Goal: Browse casually

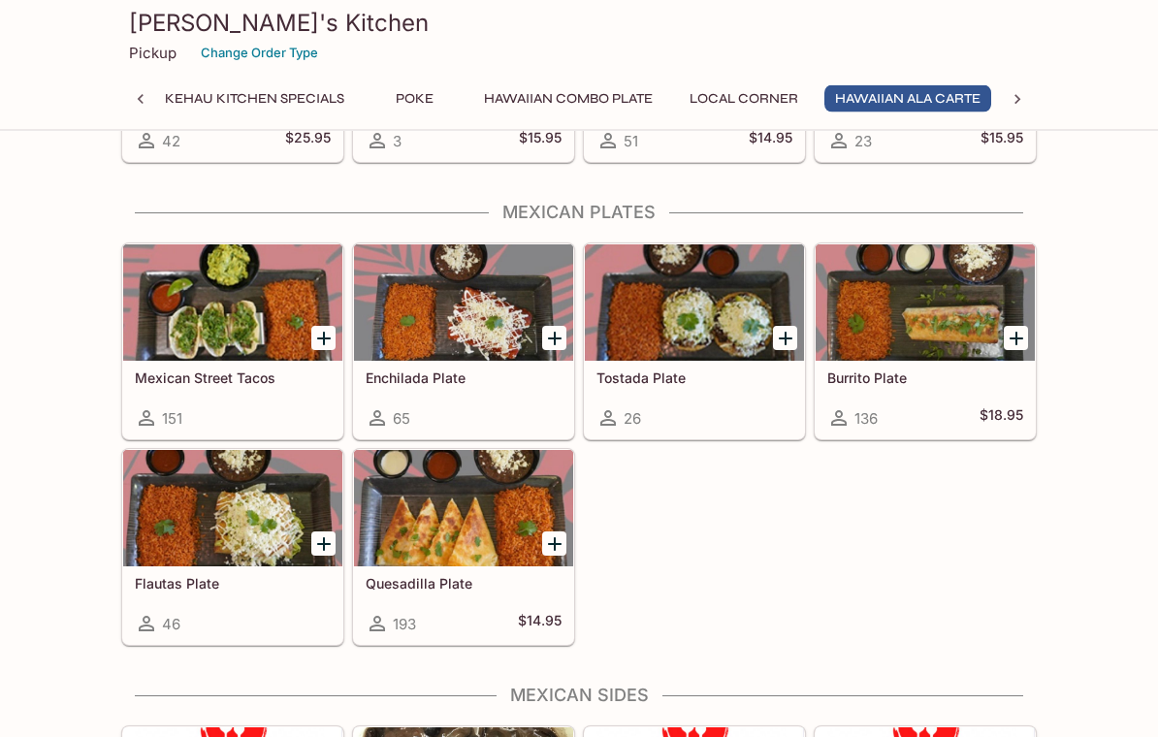
scroll to position [2860, 0]
click at [188, 342] on div at bounding box center [232, 302] width 219 height 116
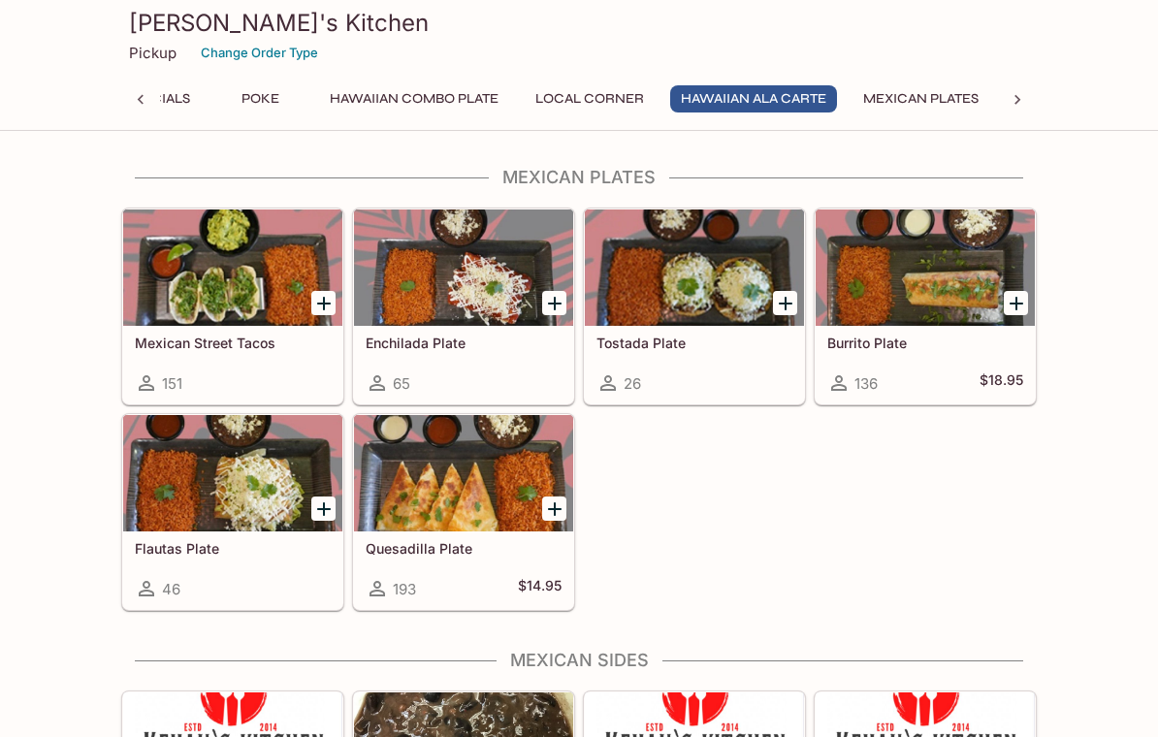
click at [215, 471] on div at bounding box center [232, 473] width 219 height 116
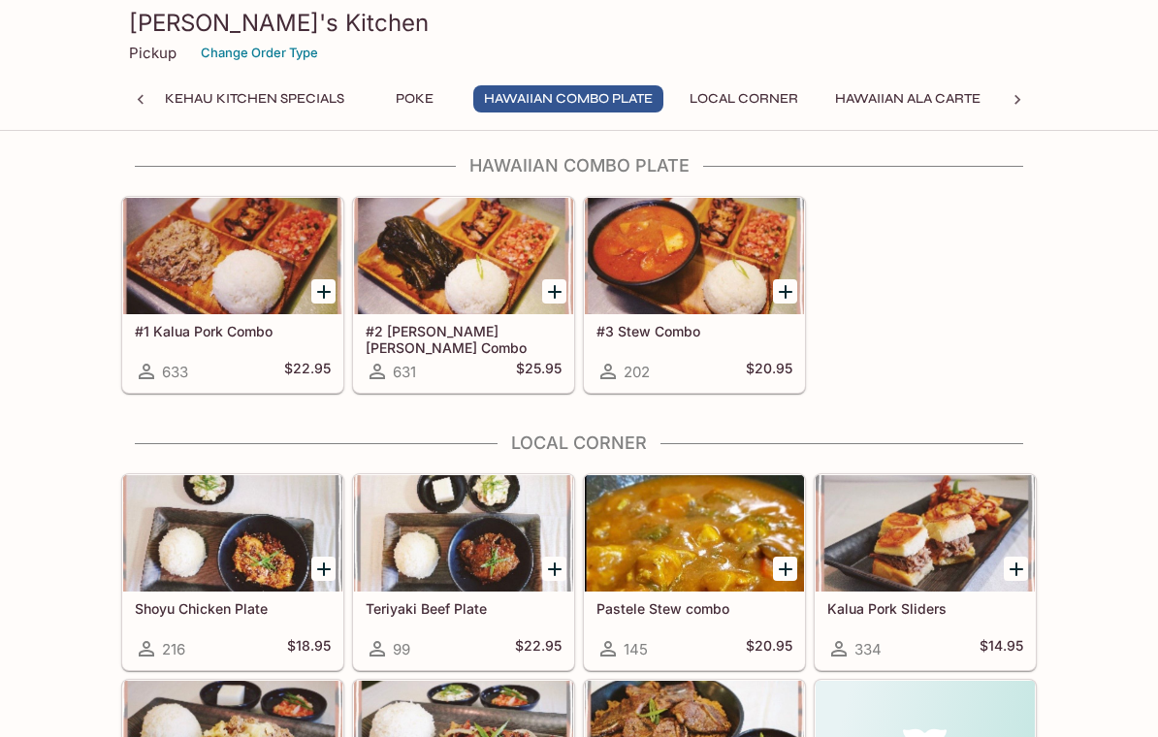
click at [720, 278] on div at bounding box center [694, 256] width 219 height 116
